Goal: Task Accomplishment & Management: Manage account settings

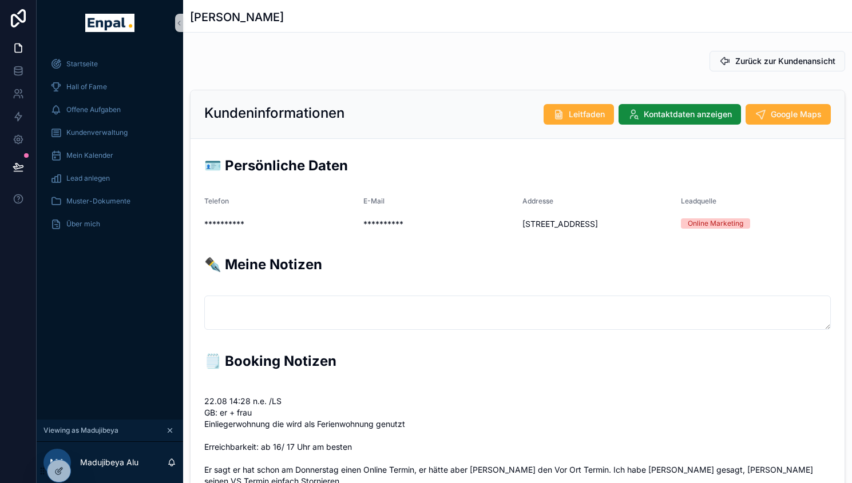
scroll to position [275, 0]
click at [111, 128] on span "Kundenverwaltung" at bounding box center [96, 132] width 61 height 9
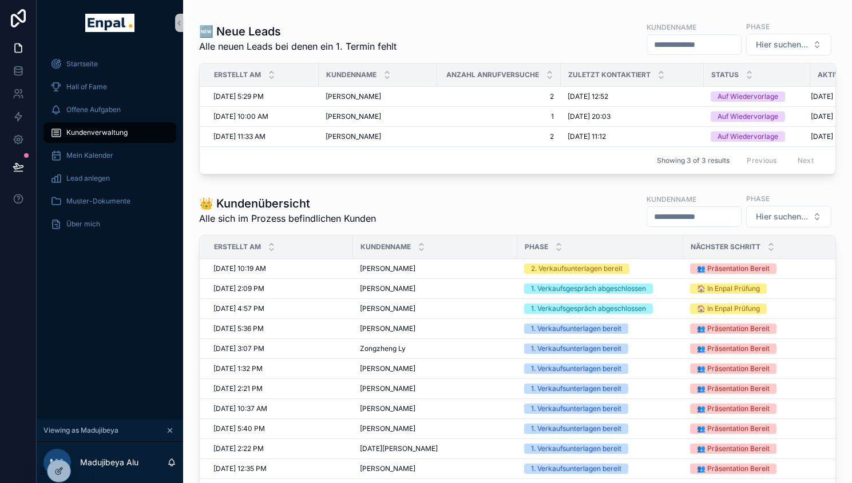
scroll to position [362, 0]
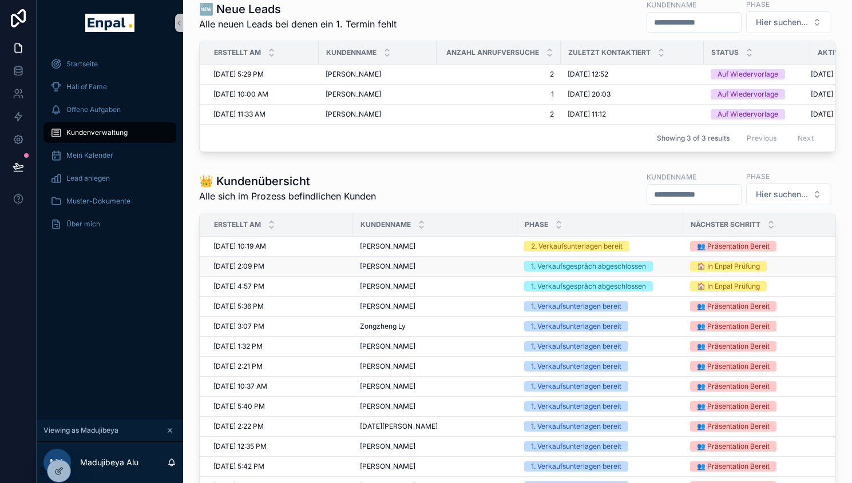
click at [410, 271] on div "Torsten Kiehn Torsten Kiehn" at bounding box center [435, 266] width 150 height 9
